Goal: Information Seeking & Learning: Learn about a topic

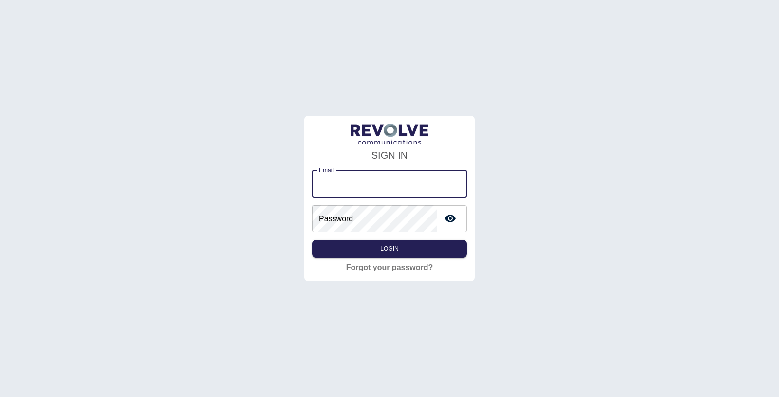
click at [350, 180] on input "Email" at bounding box center [389, 183] width 155 height 27
type input "**********"
click at [401, 251] on button "Login" at bounding box center [389, 249] width 155 height 18
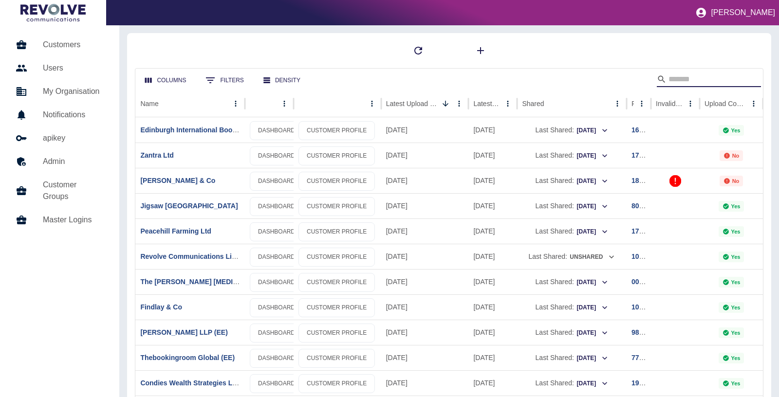
click at [686, 77] on input "Search" at bounding box center [707, 80] width 78 height 16
type input "***"
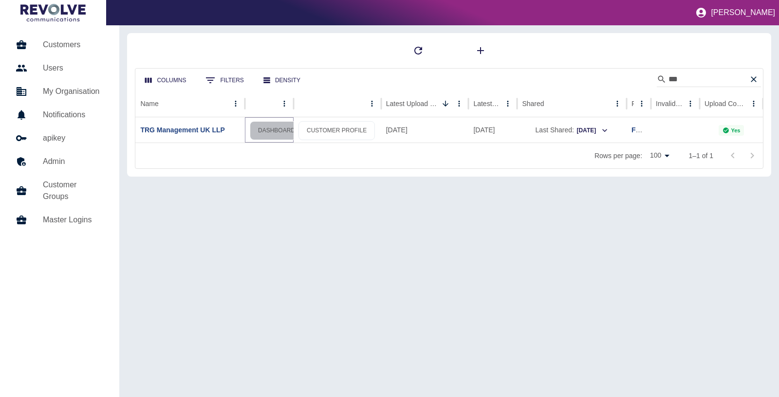
click at [273, 128] on link "DASHBOARD" at bounding box center [277, 130] width 54 height 19
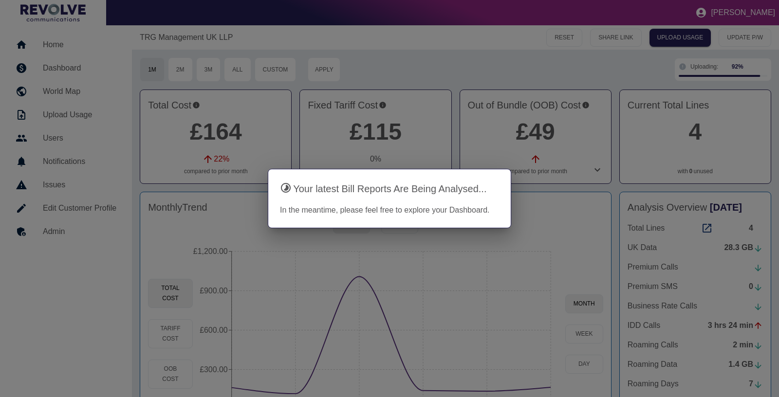
click at [440, 75] on div at bounding box center [389, 198] width 779 height 397
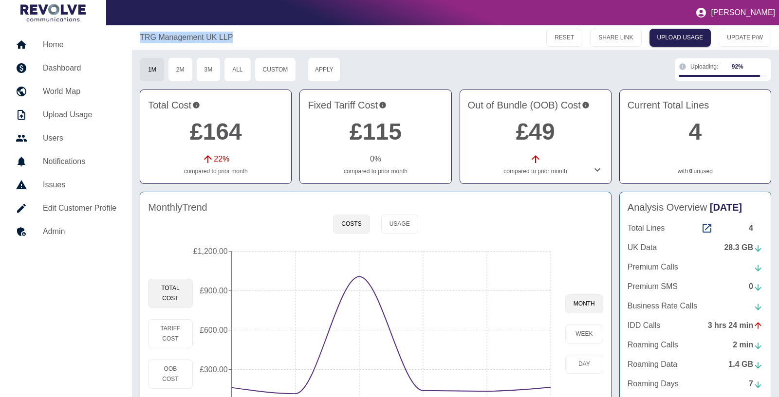
drag, startPoint x: 138, startPoint y: 35, endPoint x: 249, endPoint y: 36, distance: 110.9
click at [250, 36] on div "TRG Management UK LLP RESET SHARE LINK UPLOAD USAGE UPDATE P/W" at bounding box center [455, 37] width 647 height 24
copy p "TRG Management UK LLP"
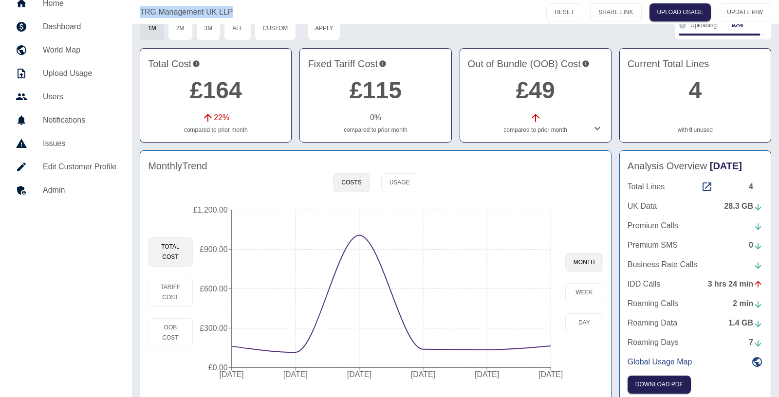
scroll to position [53, 0]
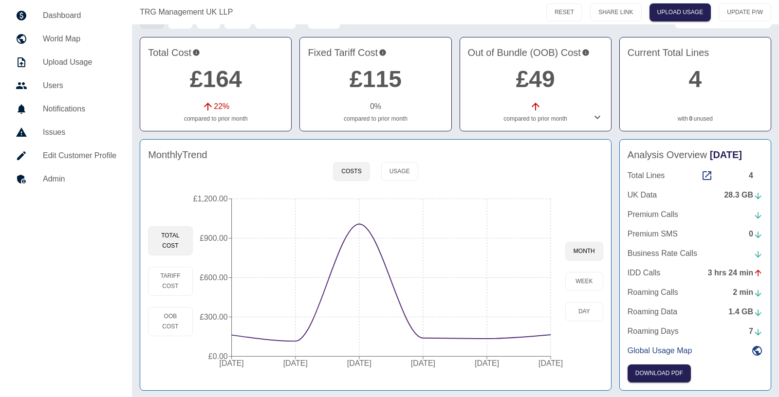
click at [481, 19] on div "RESET SHARE LINK UPLOAD USAGE UPDATE P/W" at bounding box center [595, 12] width 349 height 18
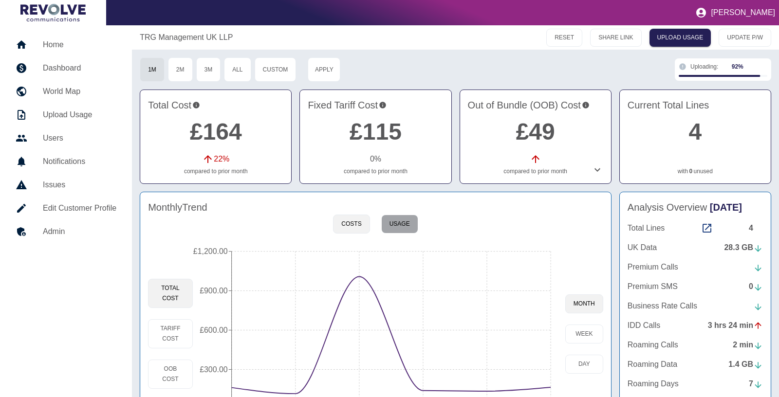
click at [401, 229] on button "Usage" at bounding box center [399, 224] width 37 height 19
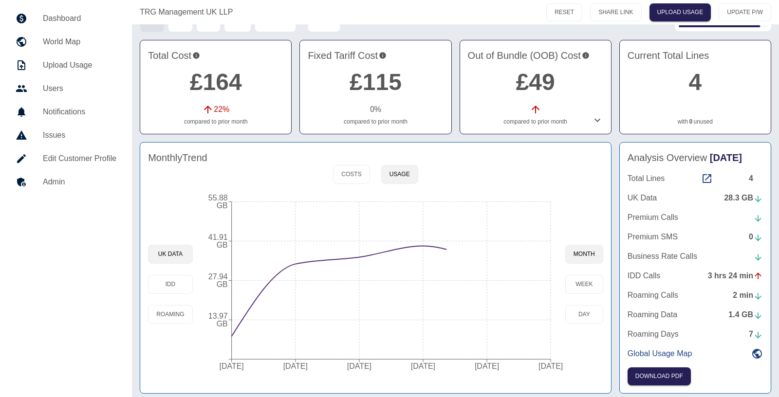
scroll to position [53, 0]
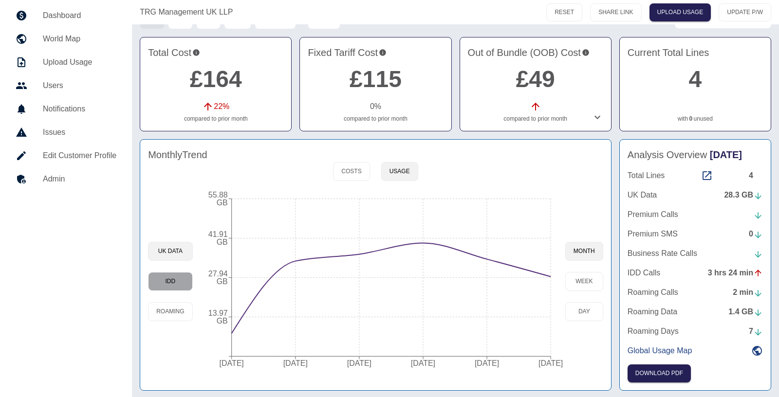
click at [173, 284] on button "IDD" at bounding box center [170, 281] width 44 height 19
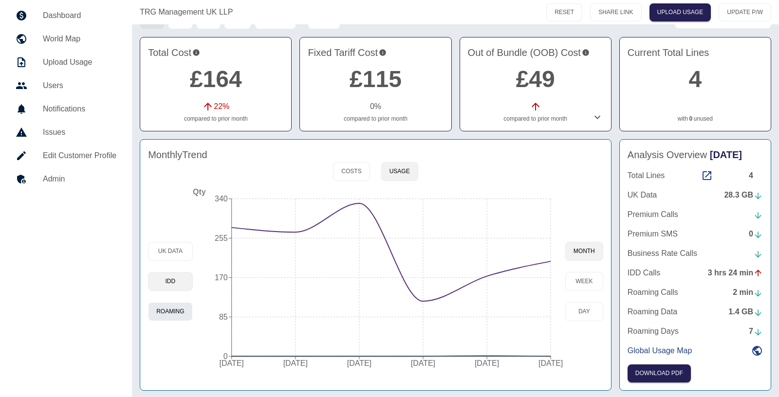
click at [173, 302] on button "Roaming" at bounding box center [170, 311] width 44 height 19
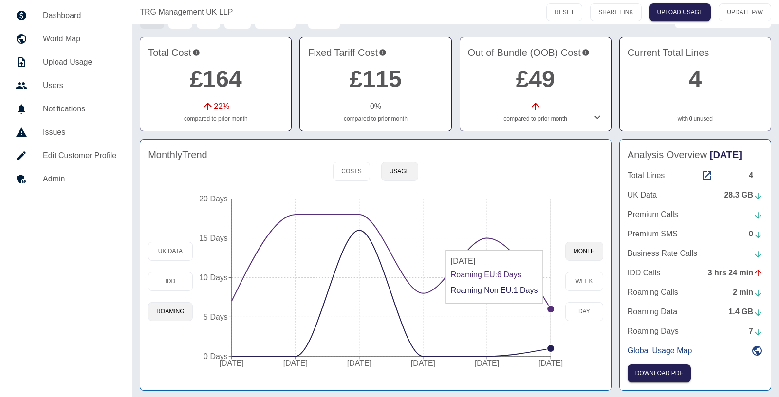
click at [541, 307] on icon "28 Feb 2025 31 Mar 2025 30 Apr 2025 31 May 2025 30 Jun 2025 31 Jul 2025 0 Days …" at bounding box center [379, 281] width 372 height 185
click at [549, 307] on circle at bounding box center [550, 309] width 8 height 8
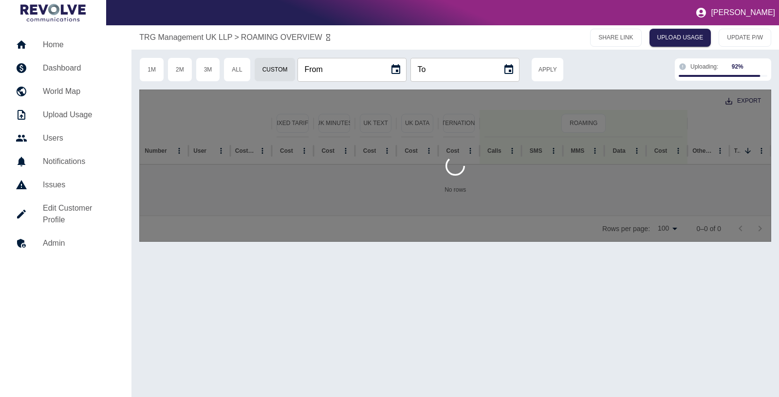
type input "**********"
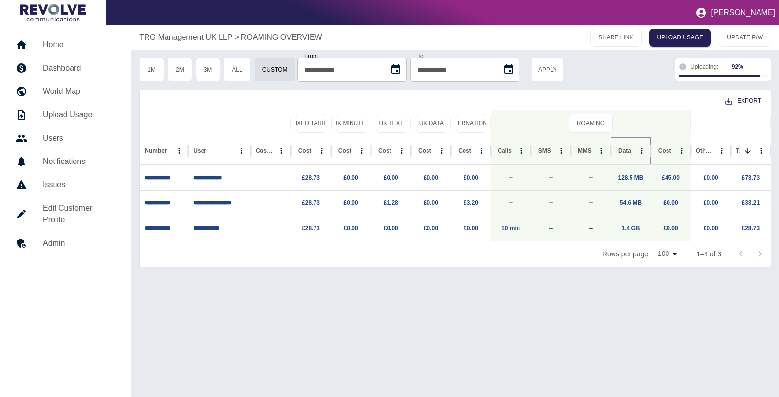
click at [632, 152] on button "Sort" at bounding box center [639, 151] width 14 height 14
click at [629, 178] on link "1.4 GB" at bounding box center [630, 177] width 18 height 7
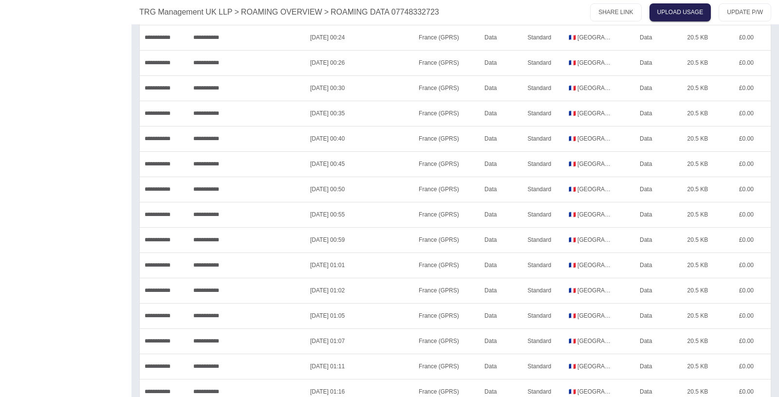
scroll to position [875, 0]
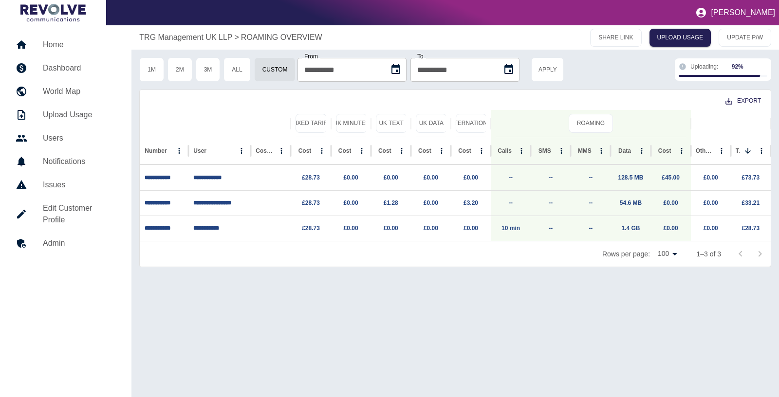
click at [198, 42] on p "TRG Management UK LLP" at bounding box center [185, 38] width 93 height 12
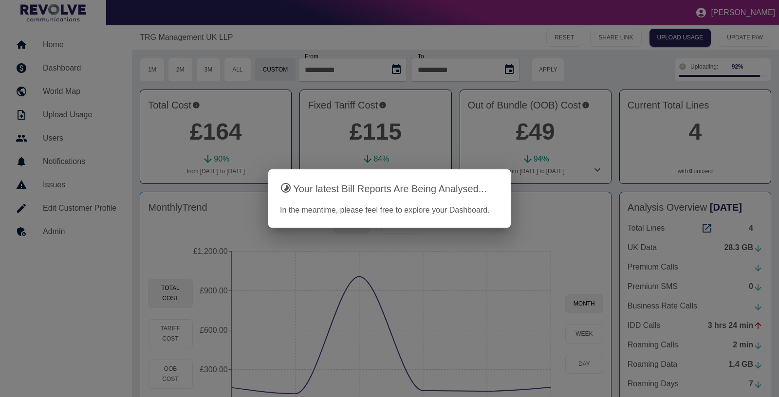
click at [616, 158] on div at bounding box center [389, 198] width 779 height 397
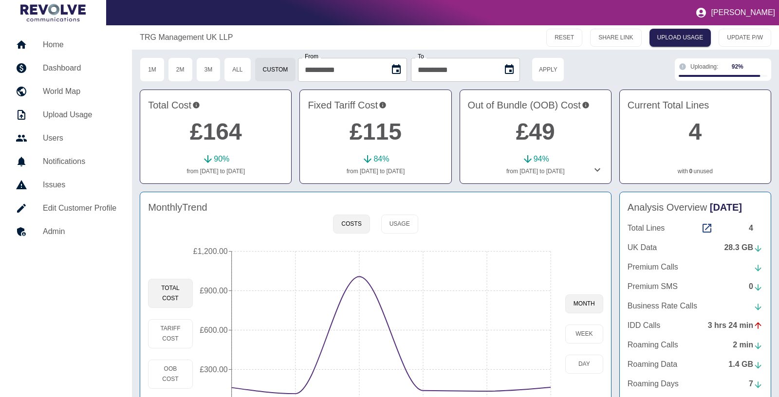
click at [700, 141] on link "4" at bounding box center [695, 132] width 13 height 26
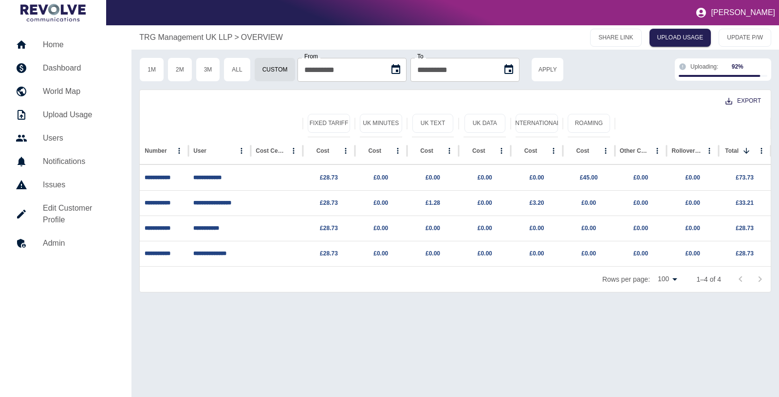
click at [201, 42] on p "TRG Management UK LLP" at bounding box center [185, 38] width 93 height 12
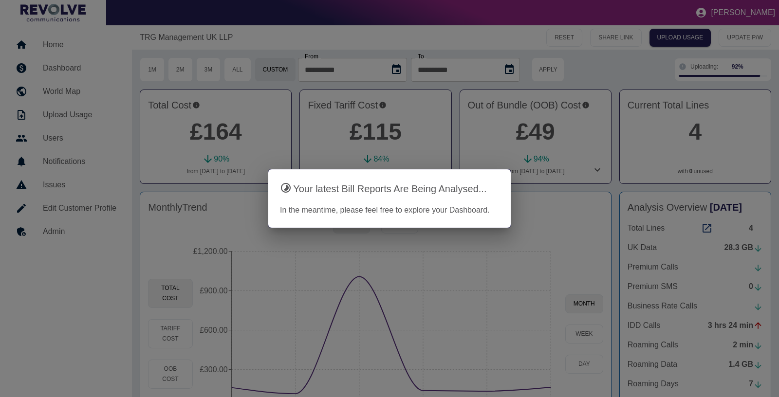
click at [508, 244] on div at bounding box center [389, 198] width 779 height 397
